Goal: Task Accomplishment & Management: Complete application form

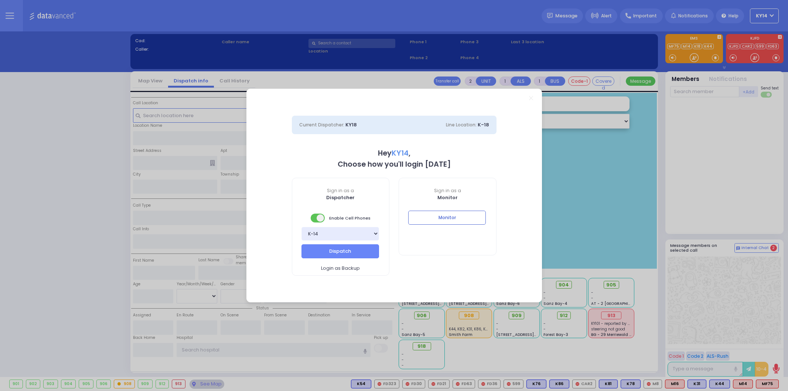
select select "2"
type input "ky14"
drag, startPoint x: 442, startPoint y: 220, endPoint x: 432, endPoint y: 223, distance: 10.5
click at [442, 220] on button "Monitor" at bounding box center [447, 218] width 78 height 14
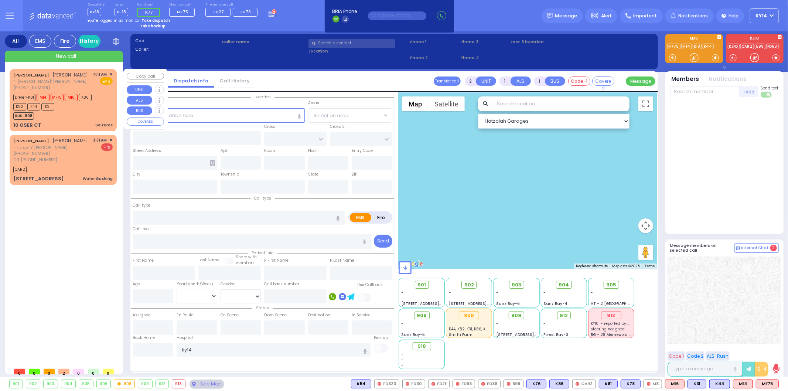
click at [66, 115] on div "BUS-908" at bounding box center [59, 114] width 92 height 9
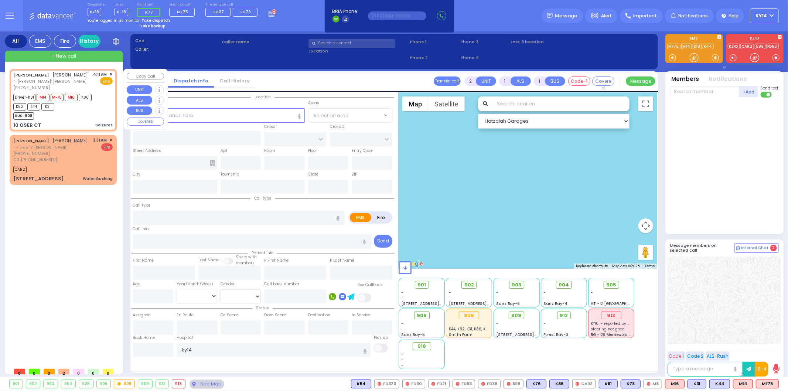
type input "3"
type input "2"
select select
type input "Seizures"
radio input "true"
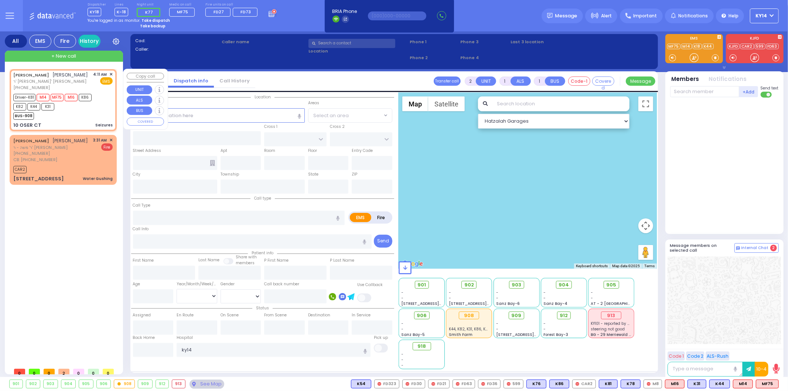
type input "[PERSON_NAME]"
type input "14"
select select "Year"
select select "[DEMOGRAPHIC_DATA]"
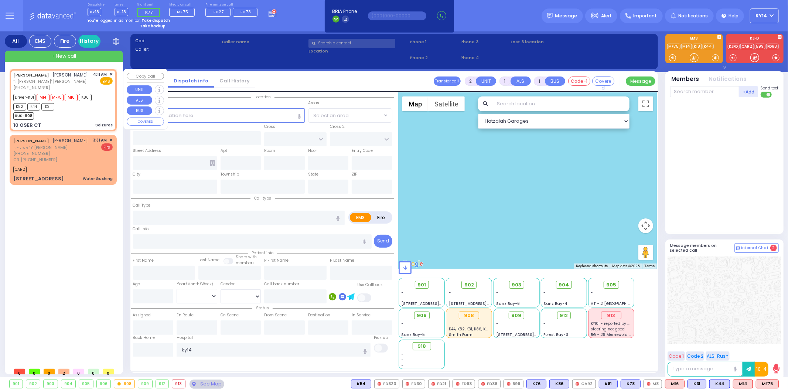
type input "04:11"
type input "04:12"
select select "Hatzalah Garages"
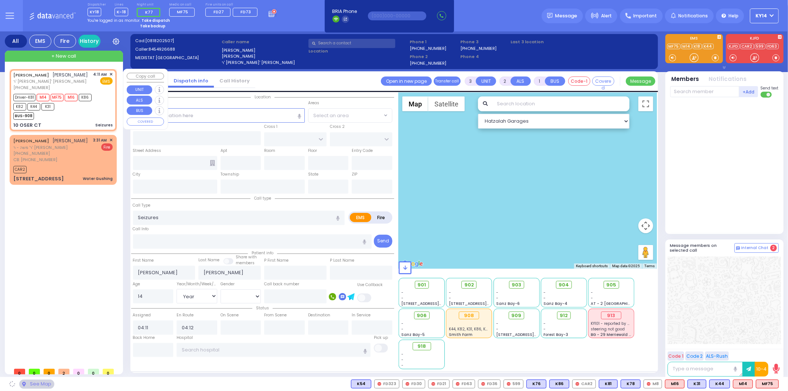
type input "[PERSON_NAME][GEOGRAPHIC_DATA]"
type input "10 OSER CT"
type input "Monroe"
type input "[US_STATE]"
type input "10950"
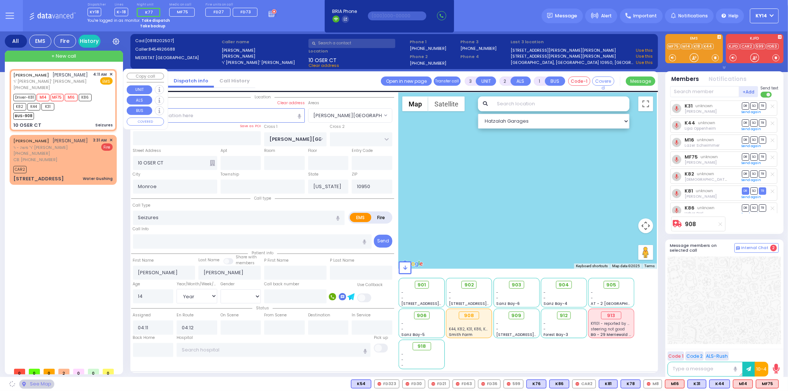
select select "[PERSON_NAME][GEOGRAPHIC_DATA]"
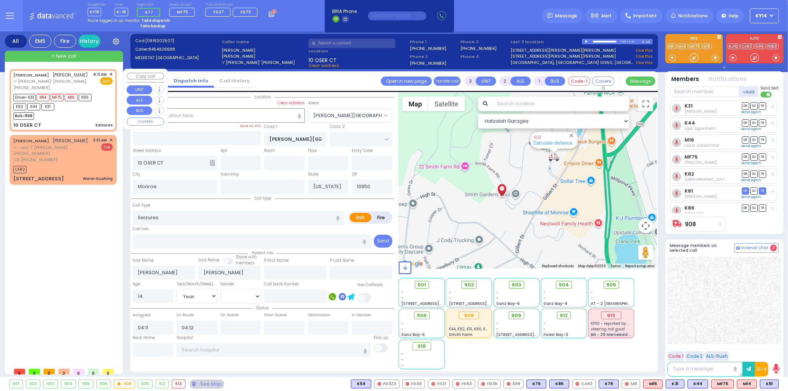
drag, startPoint x: 52, startPoint y: 118, endPoint x: 46, endPoint y: 112, distance: 8.1
click at [46, 112] on div "BUS-908" at bounding box center [59, 114] width 92 height 9
select select
radio input "true"
select select "Year"
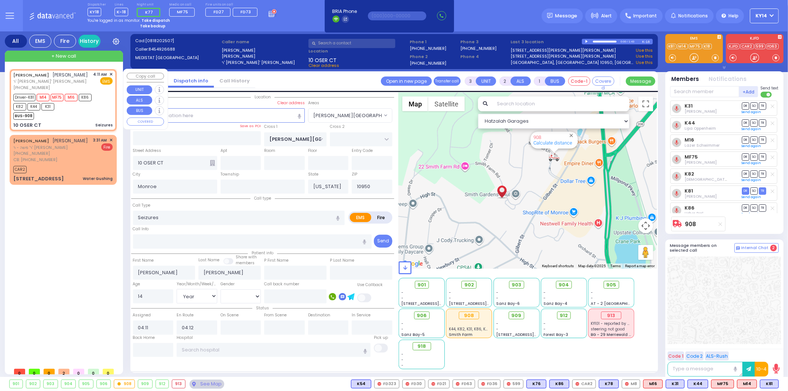
select select "[DEMOGRAPHIC_DATA]"
select select "Hatzalah Garages"
select select "[PERSON_NAME][GEOGRAPHIC_DATA]"
